Goal: Task Accomplishment & Management: Check status

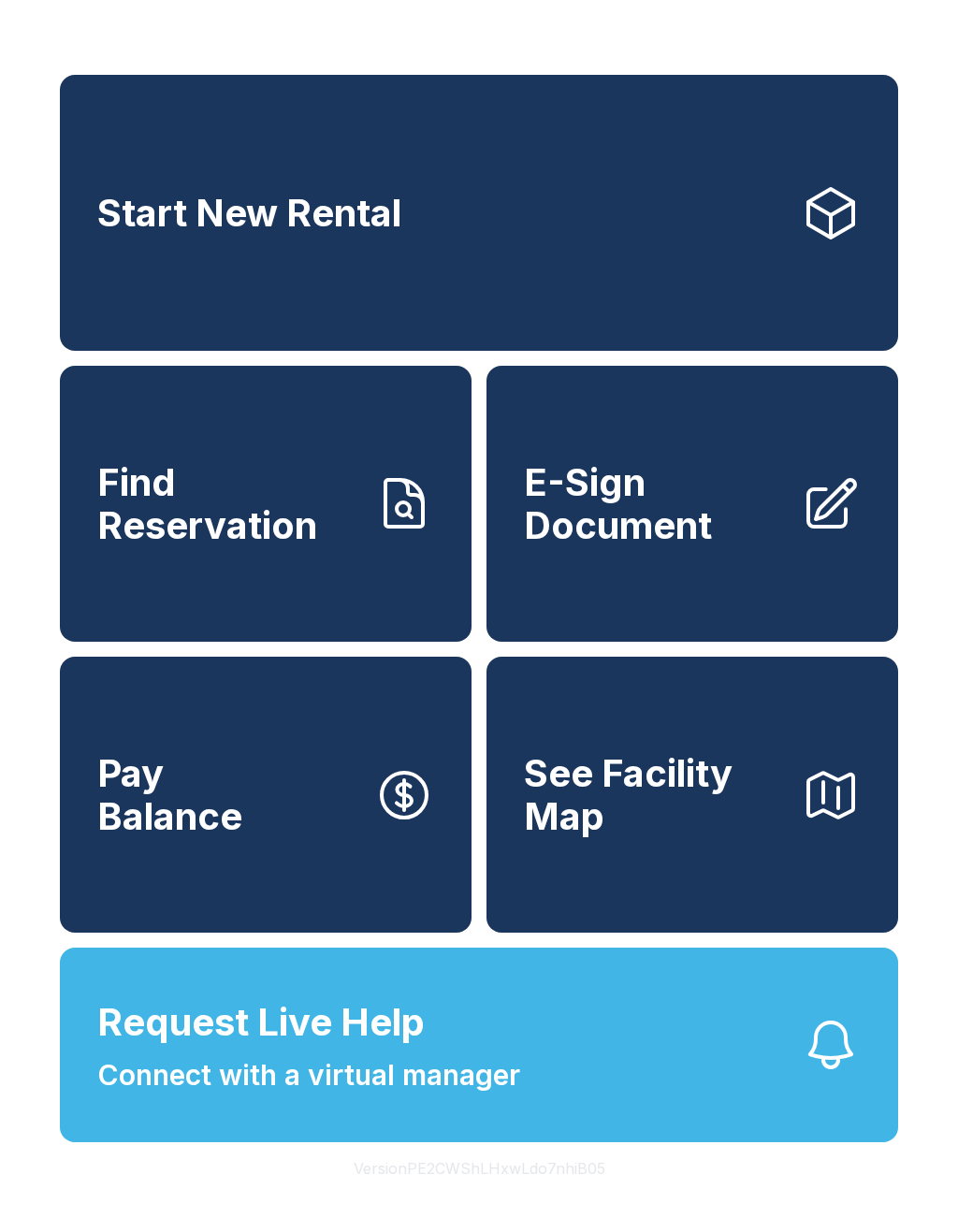
click at [304, 547] on span "Find Reservation" at bounding box center [228, 504] width 262 height 85
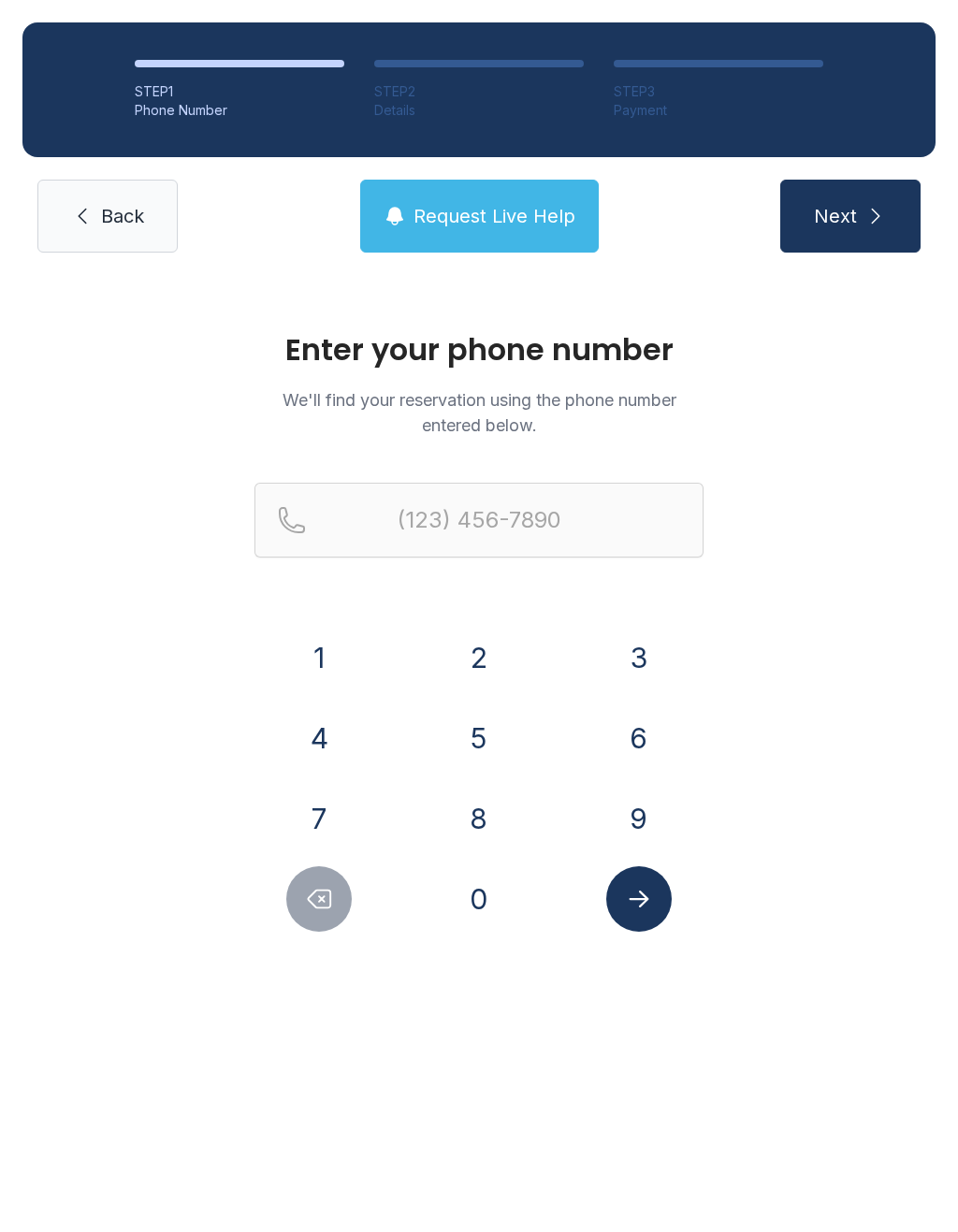
click at [647, 752] on button "6" at bounding box center [639, 738] width 66 height 66
click at [321, 728] on button "4" at bounding box center [319, 738] width 66 height 66
click at [653, 736] on button "6" at bounding box center [639, 738] width 66 height 66
click at [467, 667] on button "2" at bounding box center [479, 657] width 66 height 66
click at [636, 831] on button "9" at bounding box center [639, 818] width 66 height 66
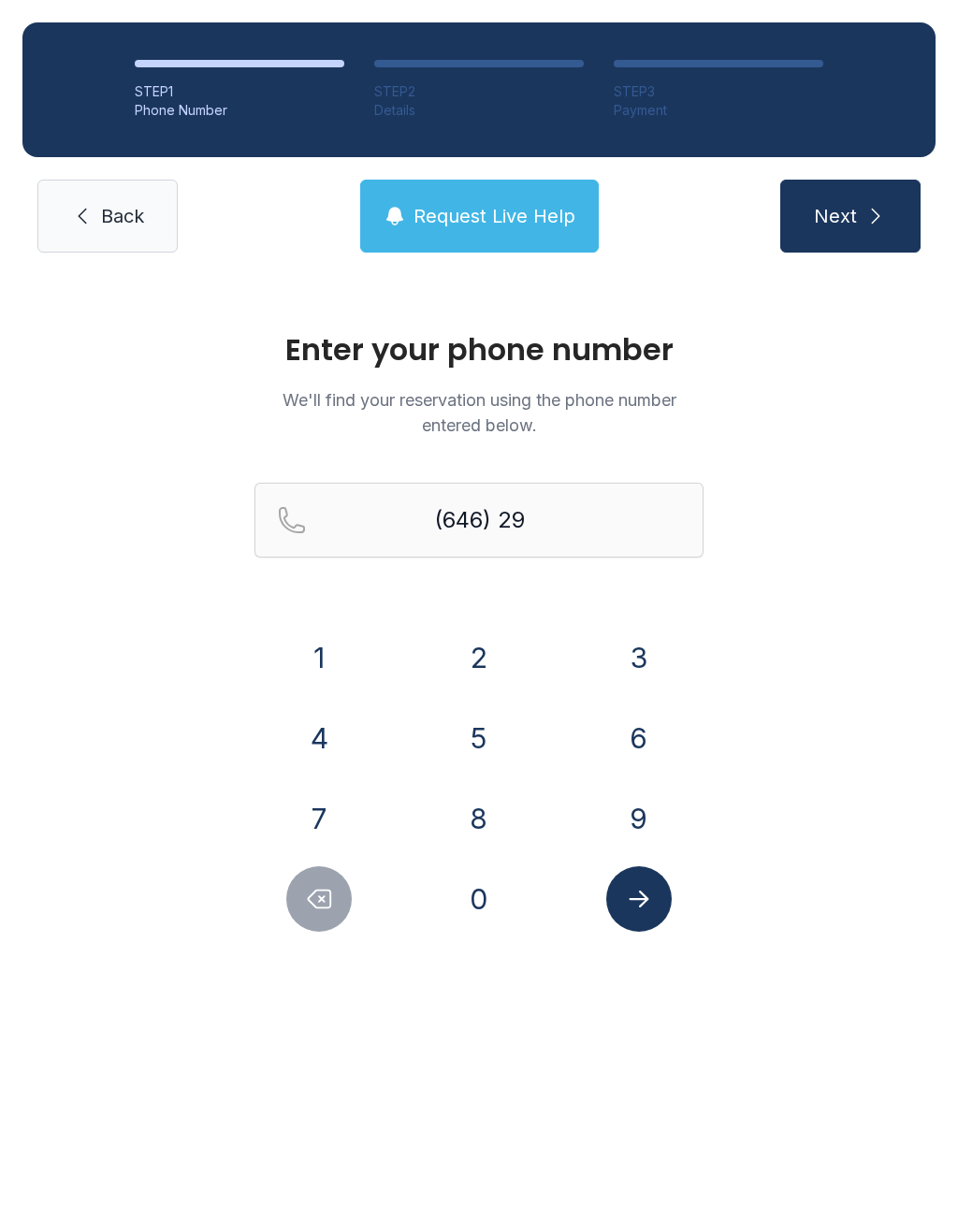
click at [472, 721] on button "5" at bounding box center [479, 738] width 66 height 66
click at [646, 649] on button "3" at bounding box center [639, 657] width 66 height 66
click at [641, 638] on button "3" at bounding box center [639, 657] width 66 height 66
click at [310, 752] on button "4" at bounding box center [319, 738] width 66 height 66
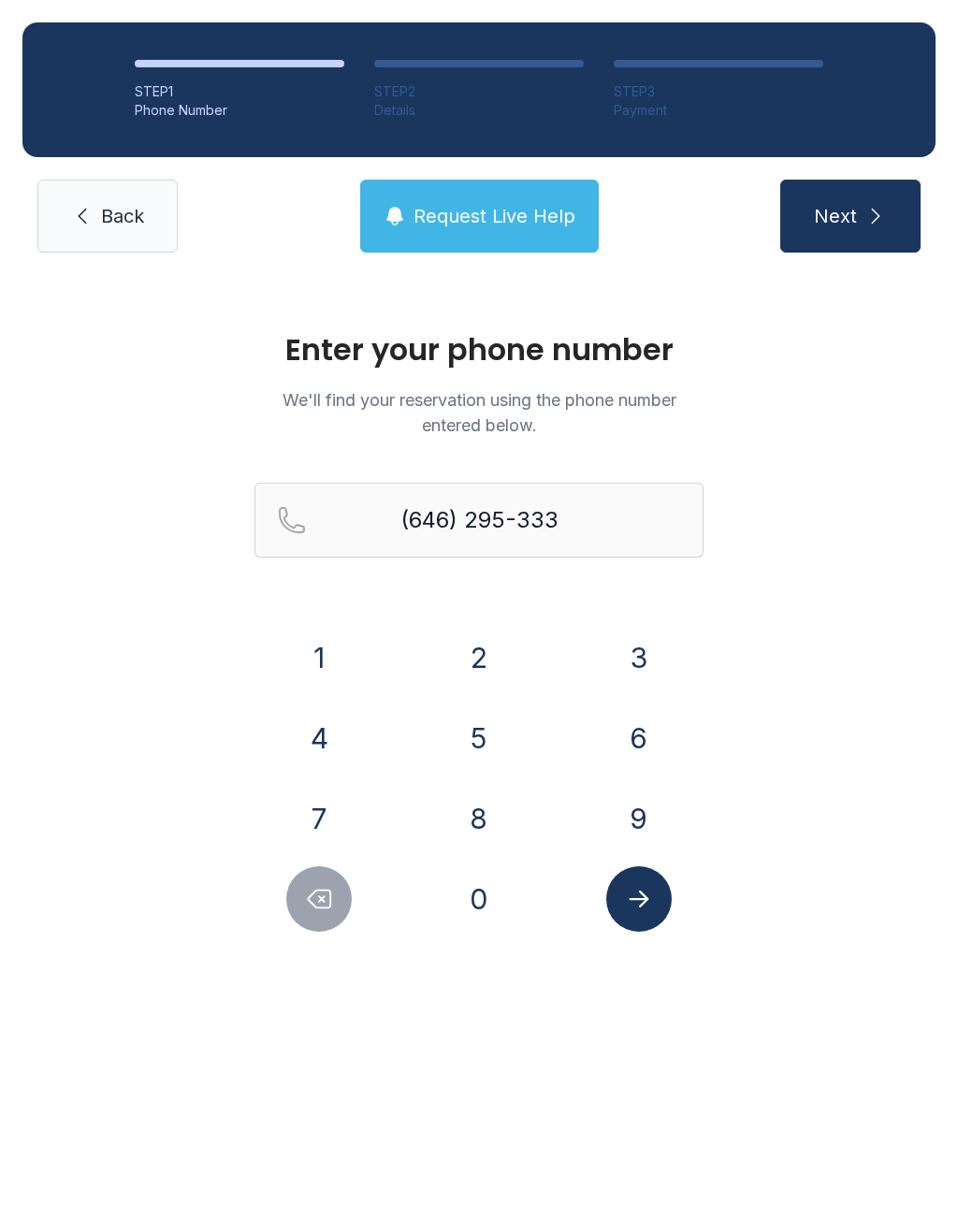
type input "[PHONE_NUMBER]"
click at [844, 208] on span "Next" at bounding box center [836, 216] width 43 height 26
